Goal: Task Accomplishment & Management: Use online tool/utility

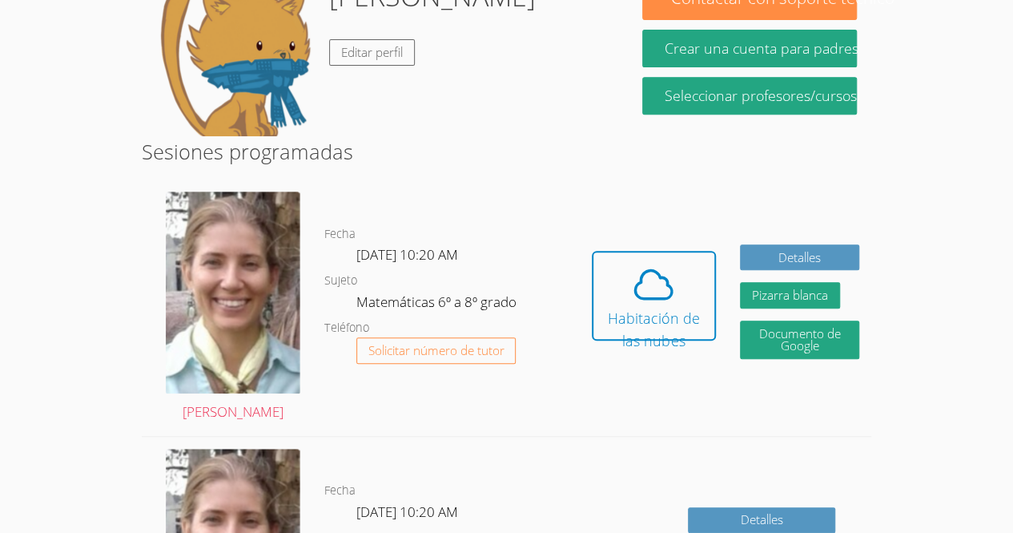
scroll to position [312, 0]
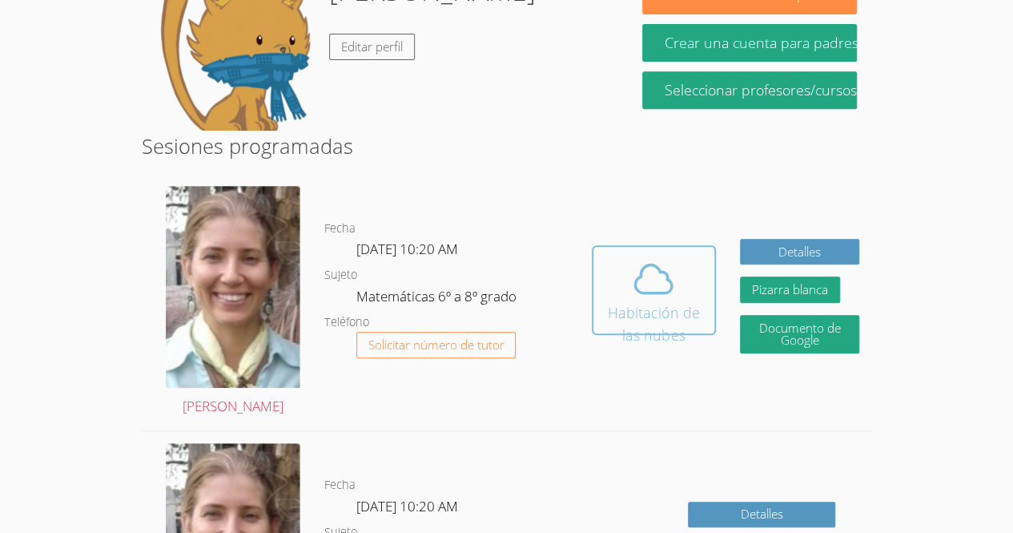
click at [638, 303] on font "Habitación de las nubes" at bounding box center [654, 324] width 92 height 42
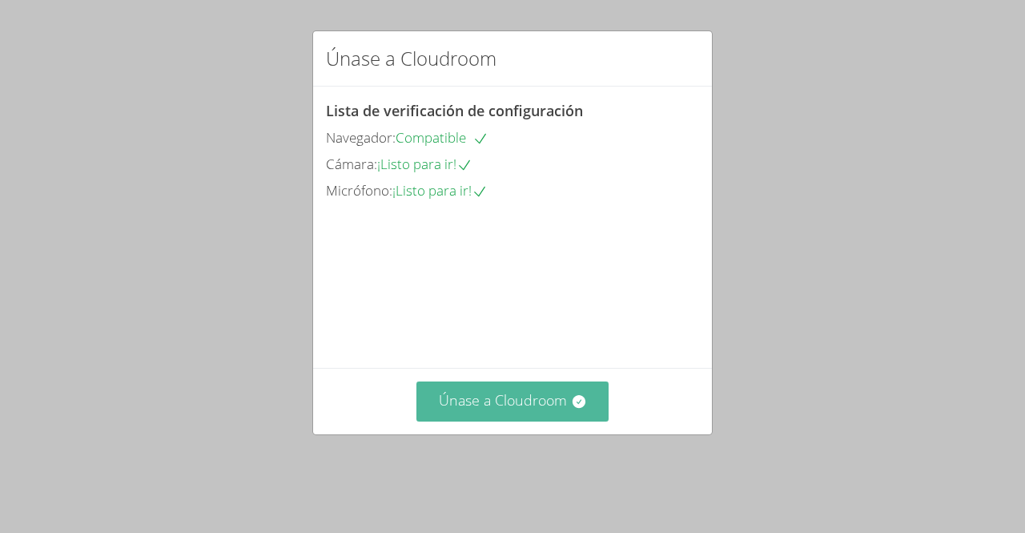
click at [535, 409] on font "Únase a Cloudroom" at bounding box center [503, 399] width 128 height 19
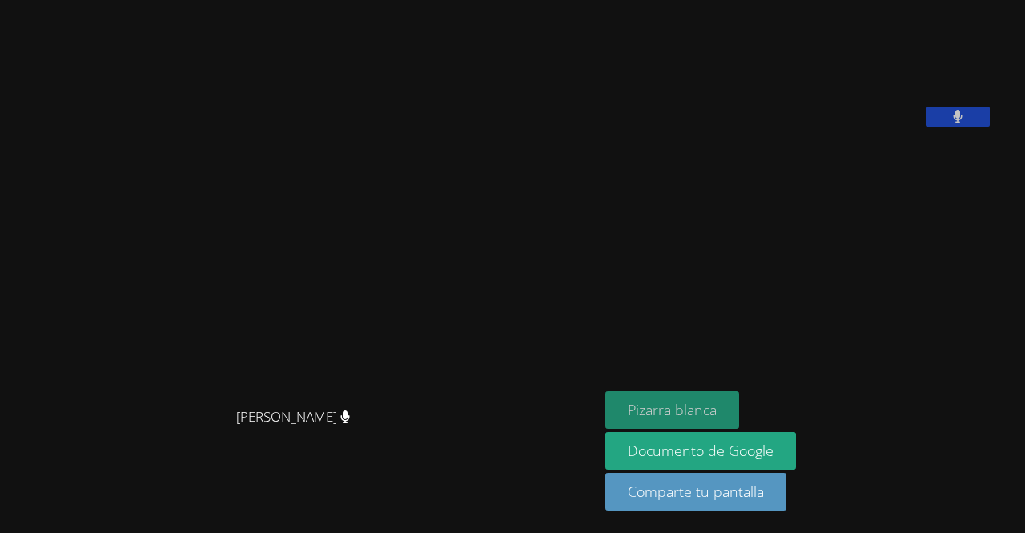
click at [690, 412] on font "Pizarra blanca" at bounding box center [672, 409] width 89 height 19
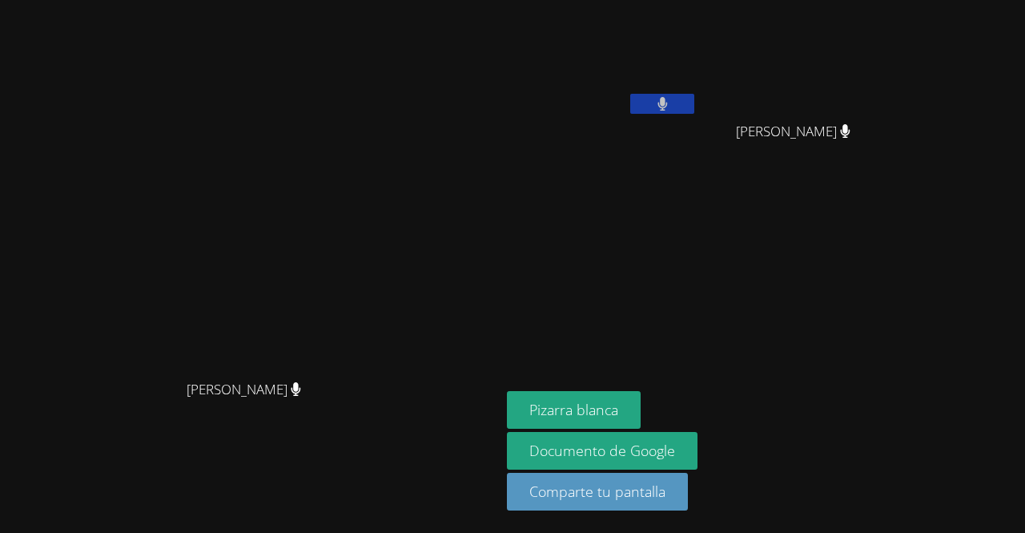
click at [694, 100] on button at bounding box center [662, 104] width 64 height 20
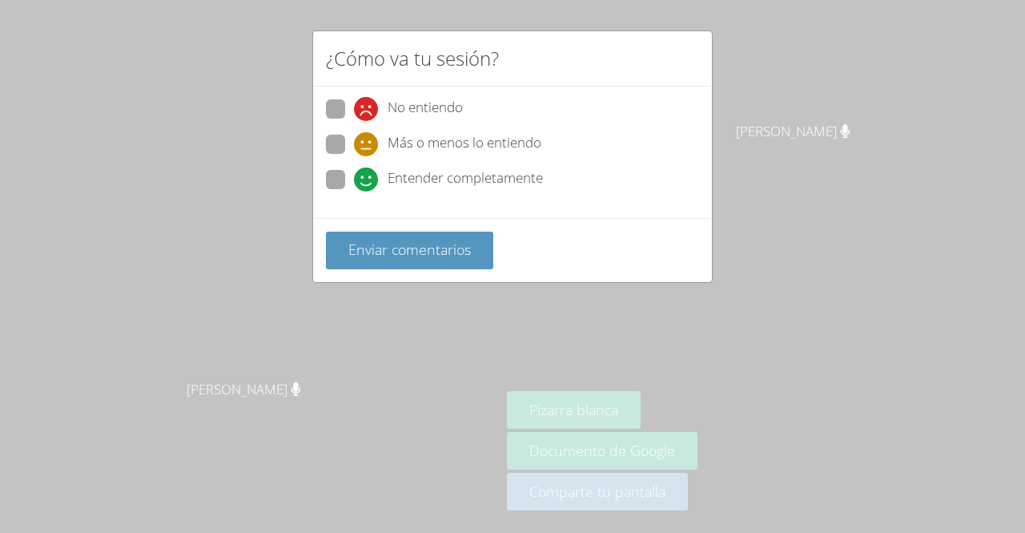
click at [354, 191] on span at bounding box center [354, 191] width 0 height 0
click at [354, 170] on input "Entender completamente" at bounding box center [361, 177] width 14 height 14
radio input "true"
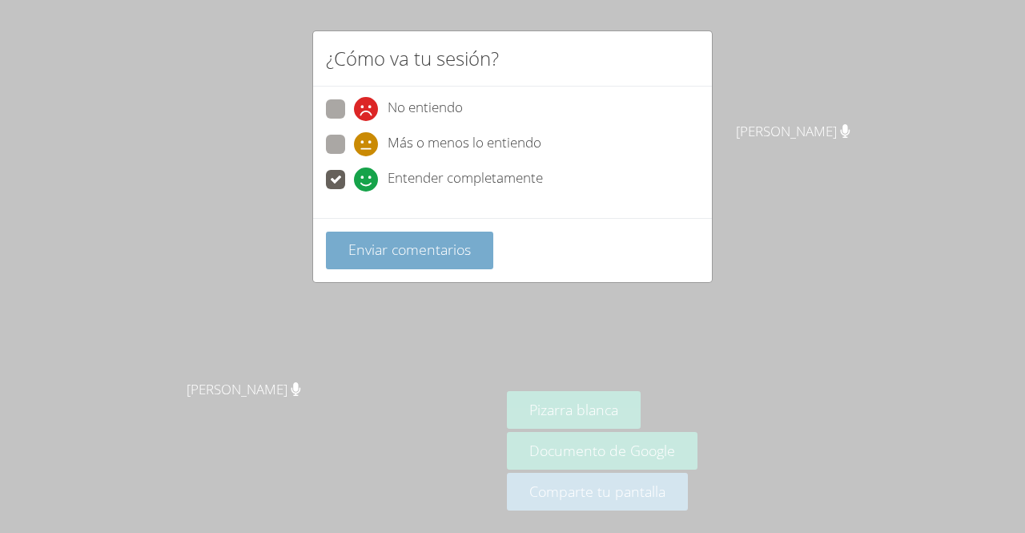
click at [370, 244] on font "Enviar comentarios" at bounding box center [409, 248] width 123 height 19
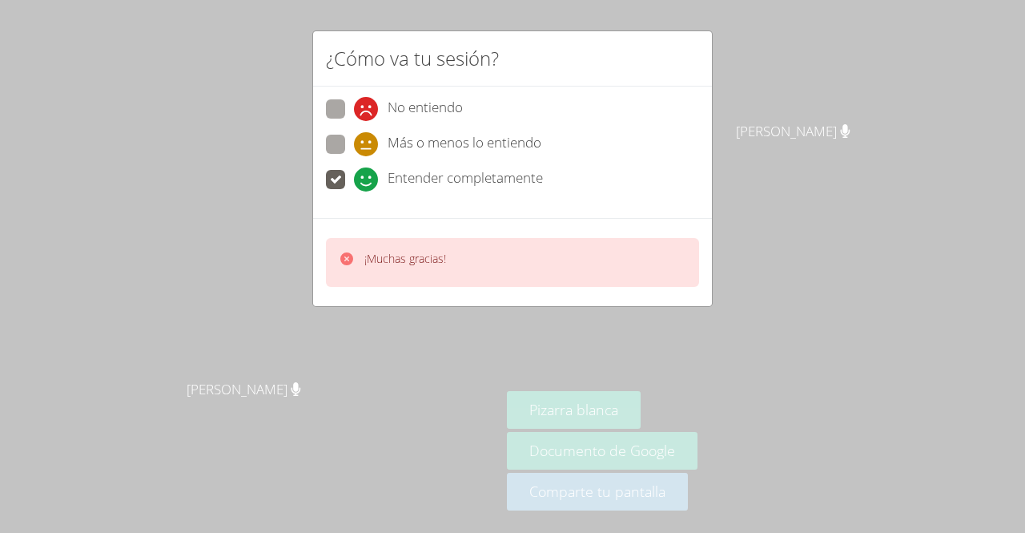
click at [375, 266] on div "¡Muchas gracias!" at bounding box center [405, 262] width 82 height 23
